Goal: Check status: Check status

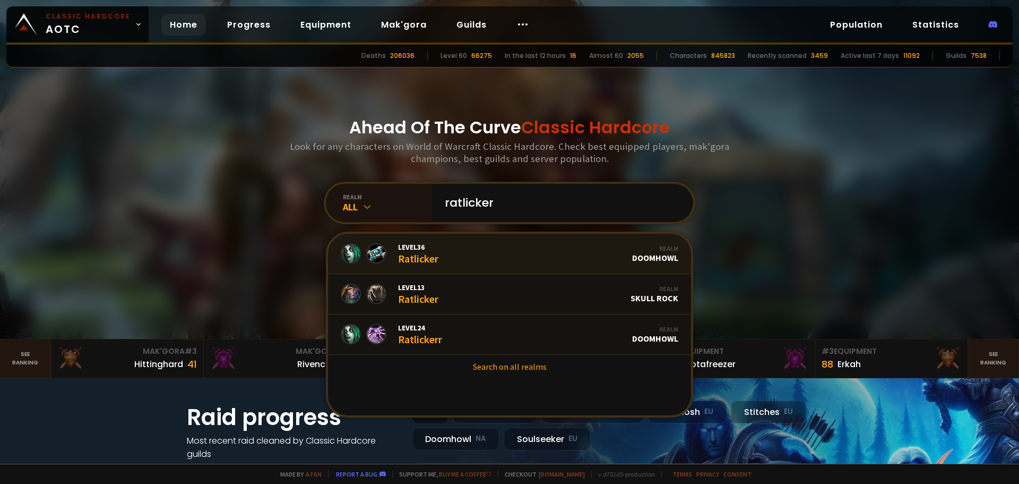
type input "ratlicker"
click at [498, 255] on link "Level 36 Ratlicker Realm Doomhowl" at bounding box center [509, 254] width 363 height 40
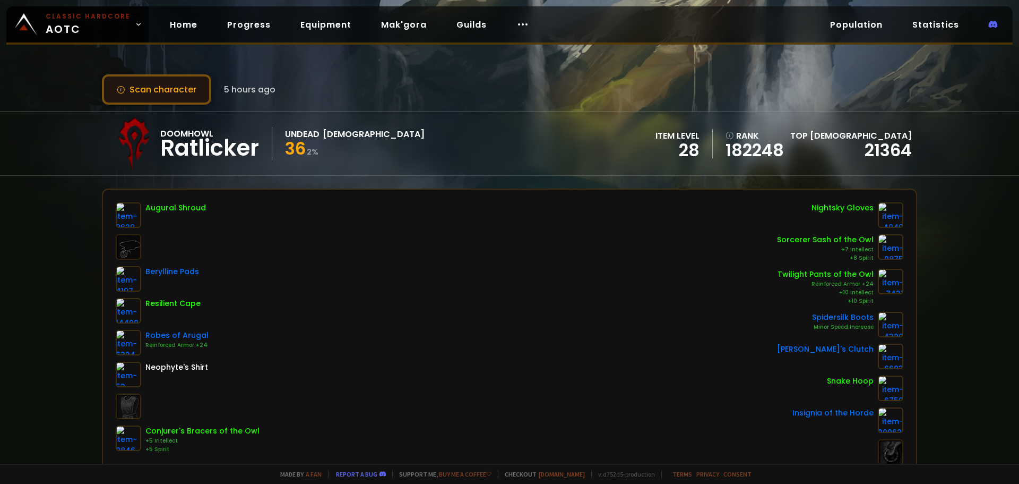
click at [169, 91] on button "Scan character" at bounding box center [156, 89] width 109 height 30
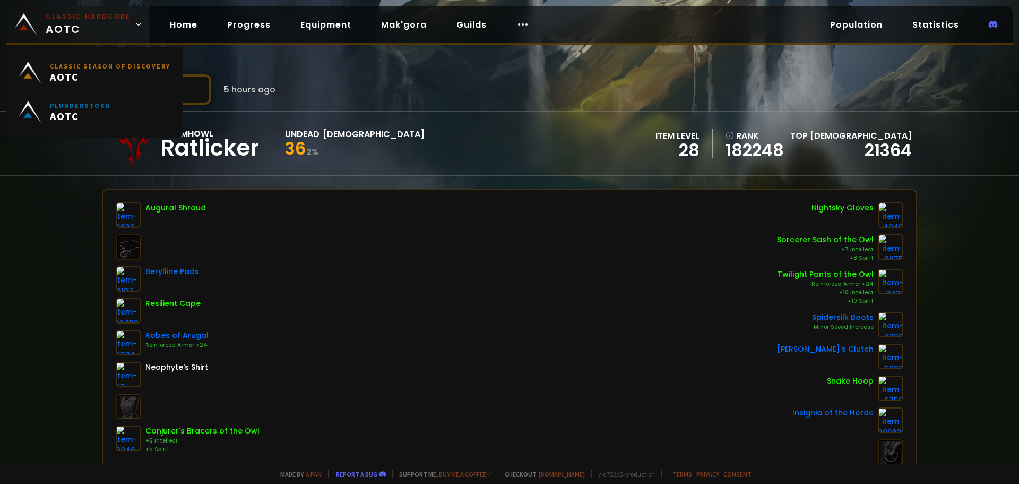
click at [81, 18] on small "Classic Hardcore" at bounding box center [88, 17] width 85 height 10
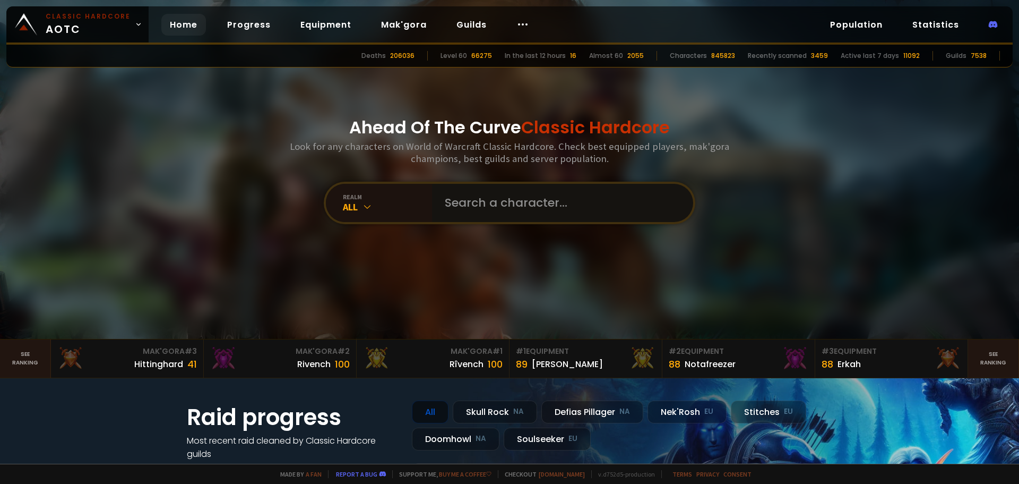
click at [560, 208] on input "text" at bounding box center [560, 203] width 242 height 38
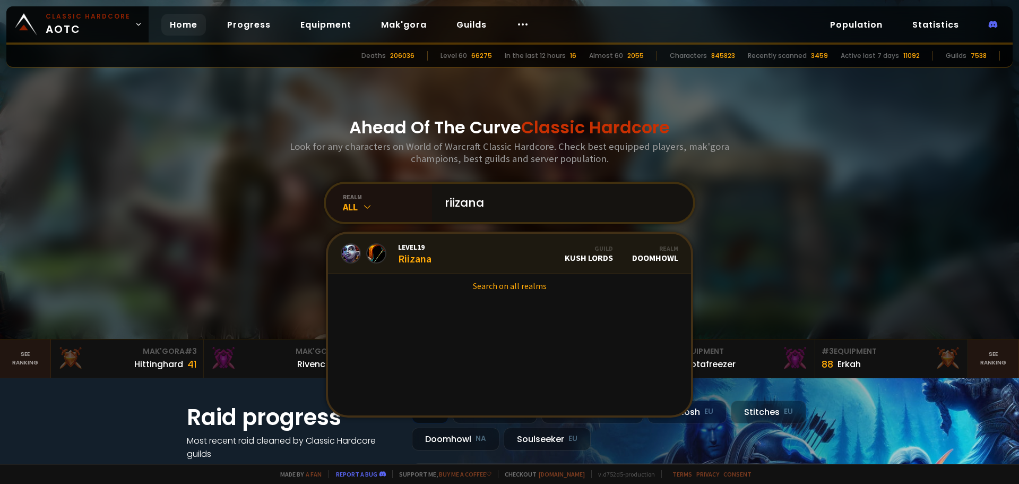
type input "riizana"
click at [483, 260] on link "Level 19 Riizana Guild Kush Lords Realm Doomhowl" at bounding box center [509, 254] width 363 height 40
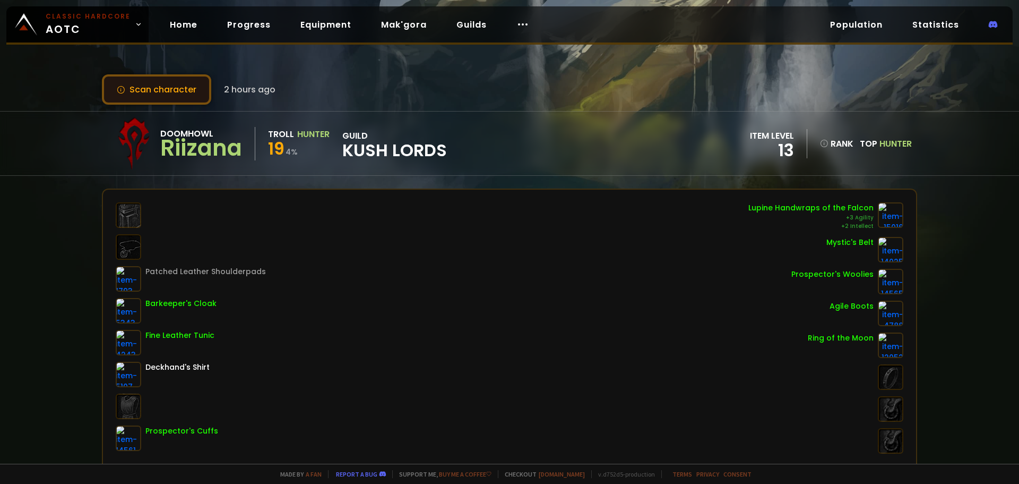
click at [166, 89] on button "Scan character" at bounding box center [156, 89] width 109 height 30
